Goal: Find specific page/section: Find specific page/section

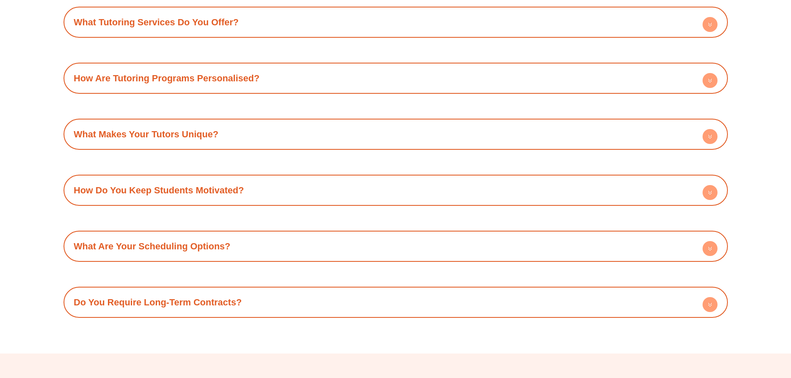
scroll to position [3079, 0]
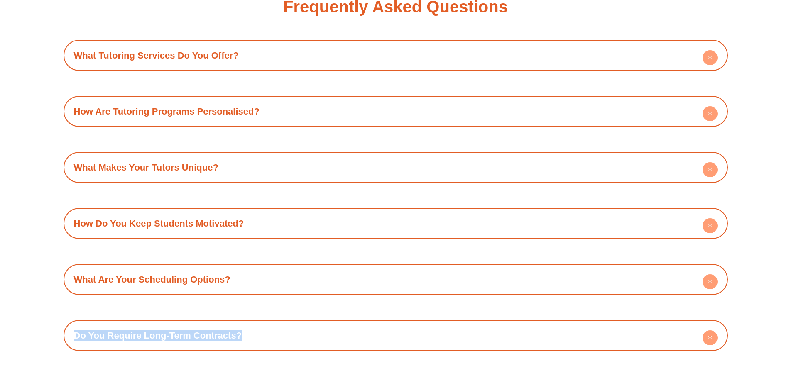
drag, startPoint x: 786, startPoint y: 272, endPoint x: 790, endPoint y: 281, distance: 10.1
click at [789, 281] on div "Frequently Asked Questions What Tutoring Services Do You Offer? Success Tutorin…" at bounding box center [395, 175] width 791 height 424
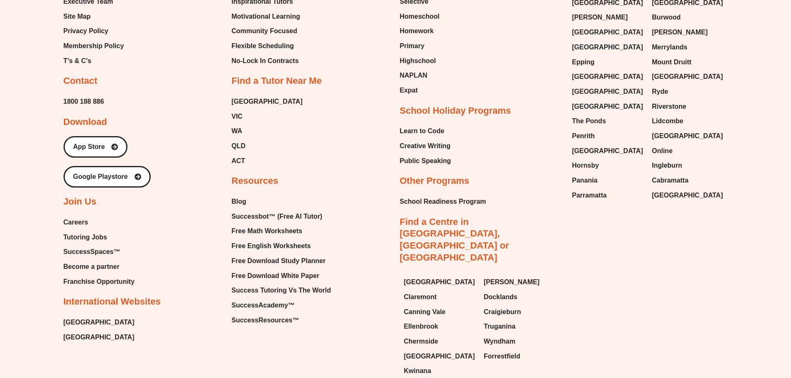
scroll to position [3717, 0]
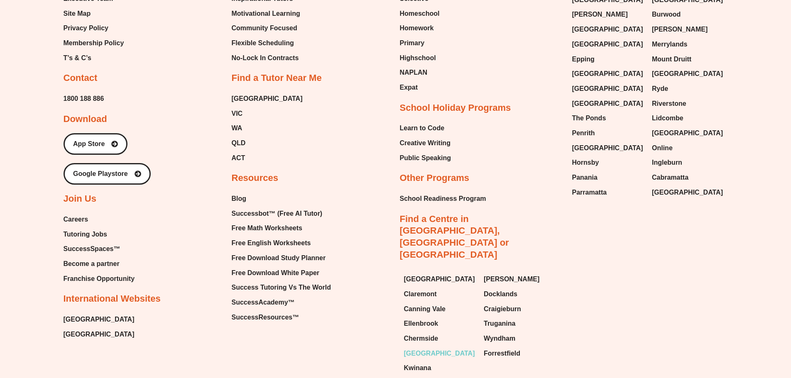
click at [420, 348] on span "[GEOGRAPHIC_DATA]" at bounding box center [439, 354] width 71 height 12
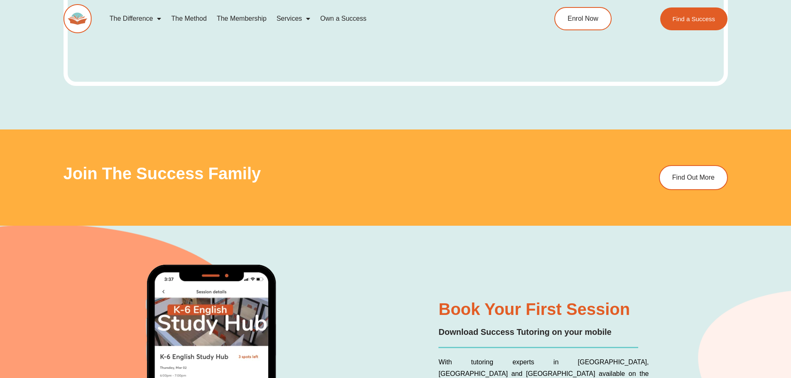
scroll to position [3463, 0]
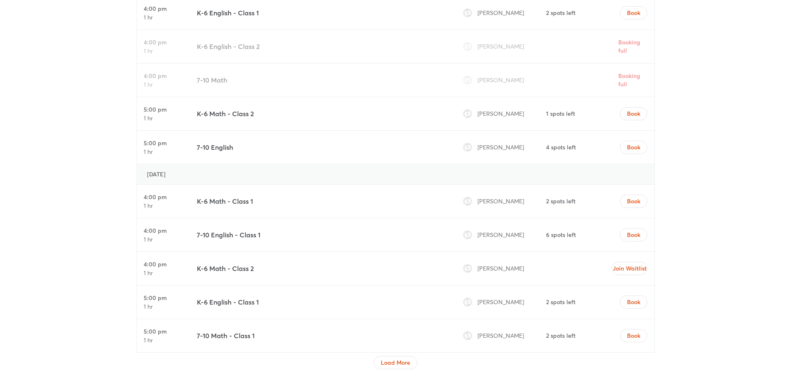
scroll to position [2906, 0]
